Goal: Find specific page/section: Find specific page/section

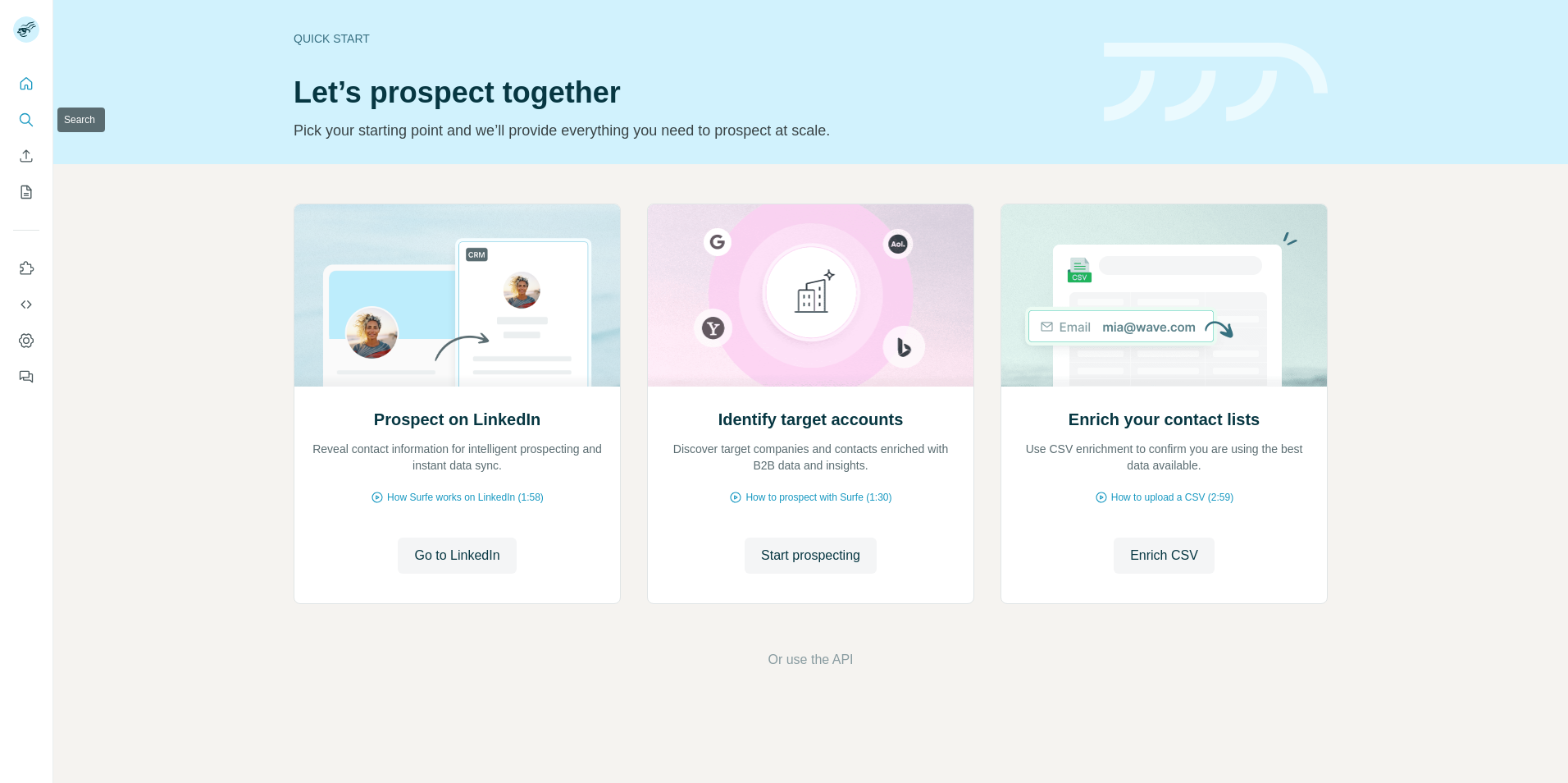
click at [36, 113] on button "Search" at bounding box center [26, 120] width 27 height 30
